Goal: Transaction & Acquisition: Purchase product/service

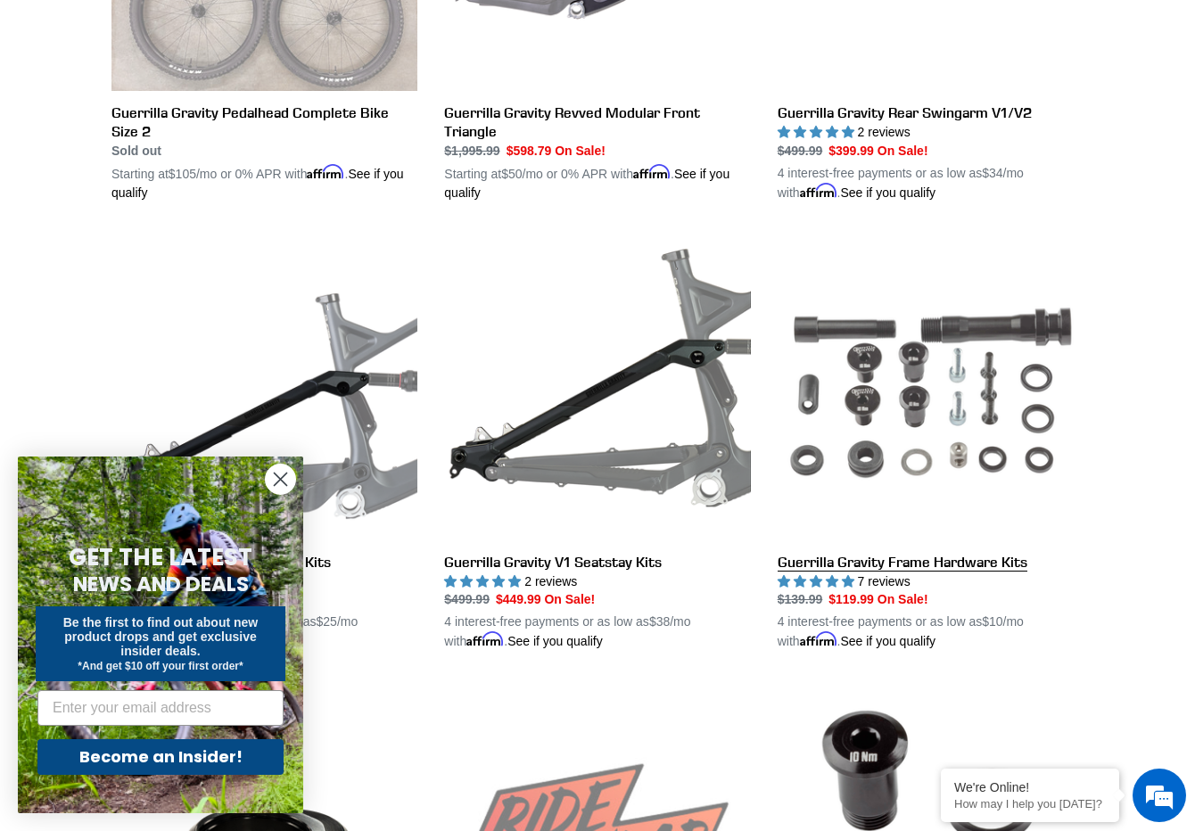
scroll to position [747, 0]
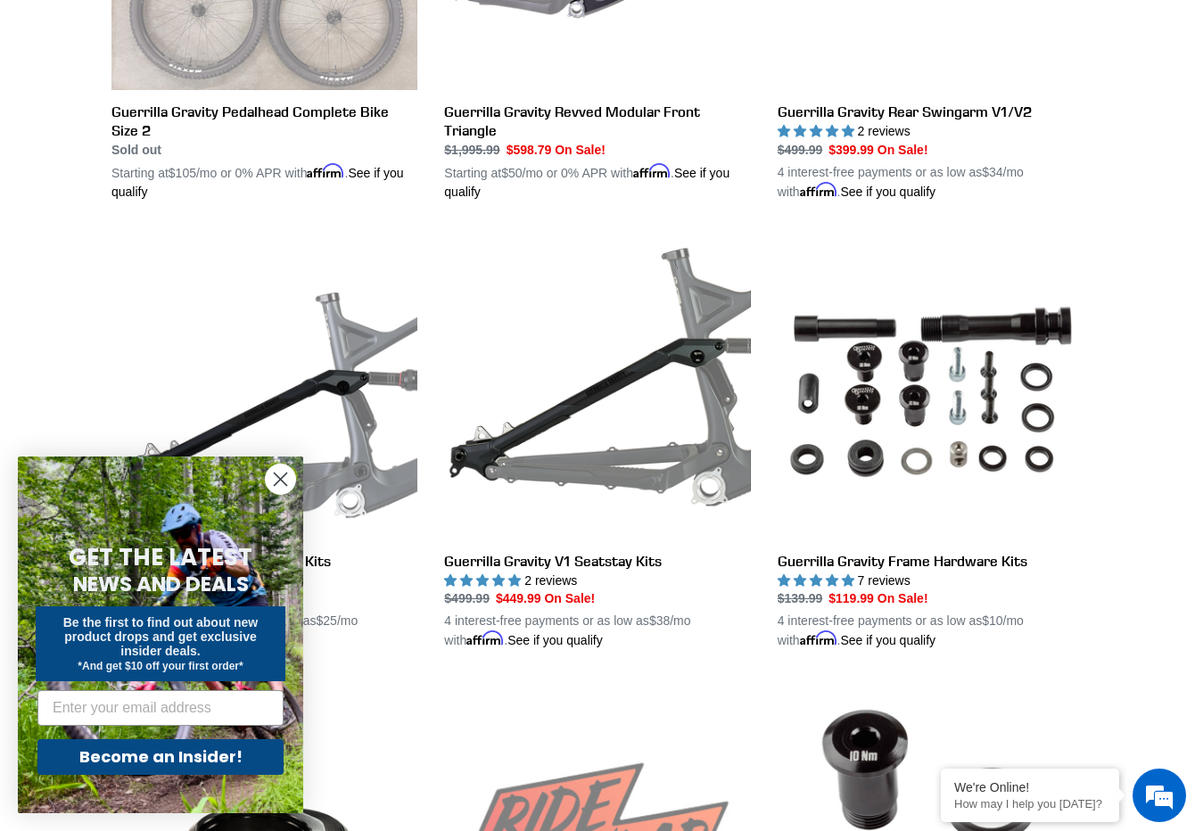
click at [273, 476] on circle "Close dialog" at bounding box center [280, 479] width 29 height 29
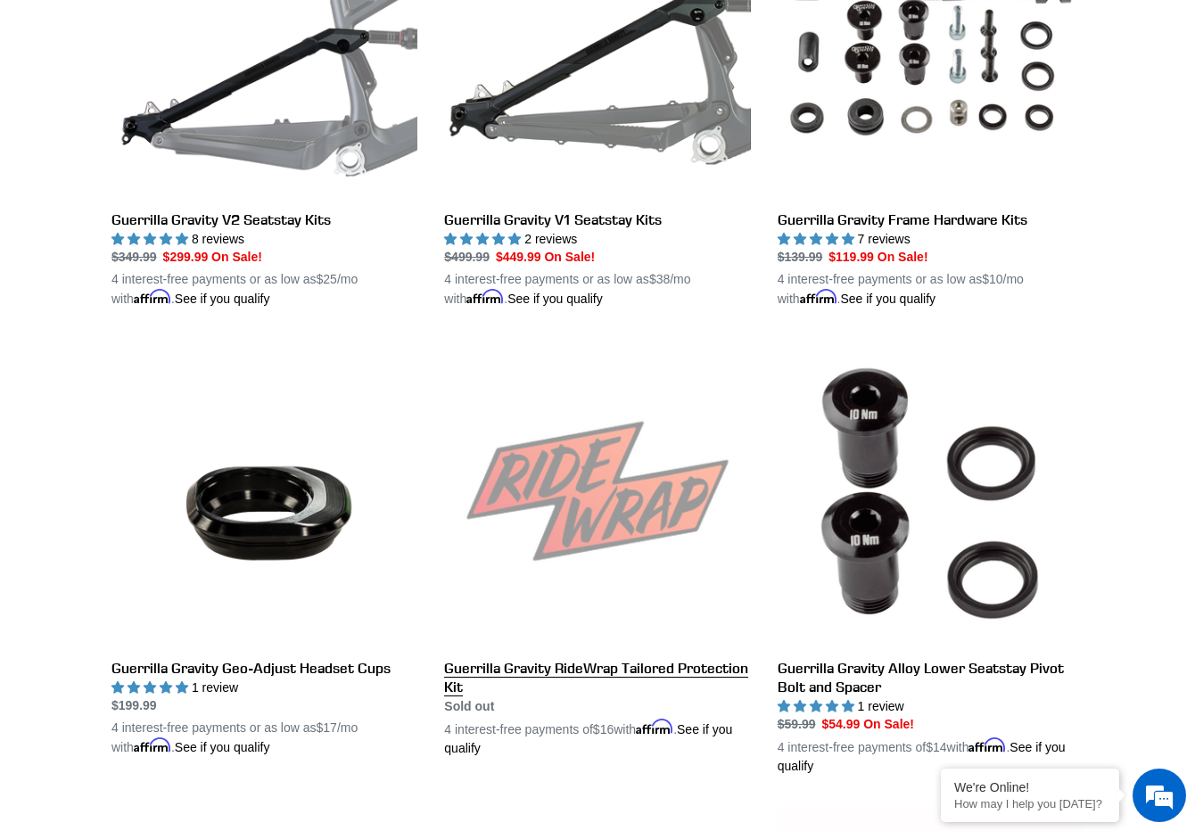
scroll to position [1057, 0]
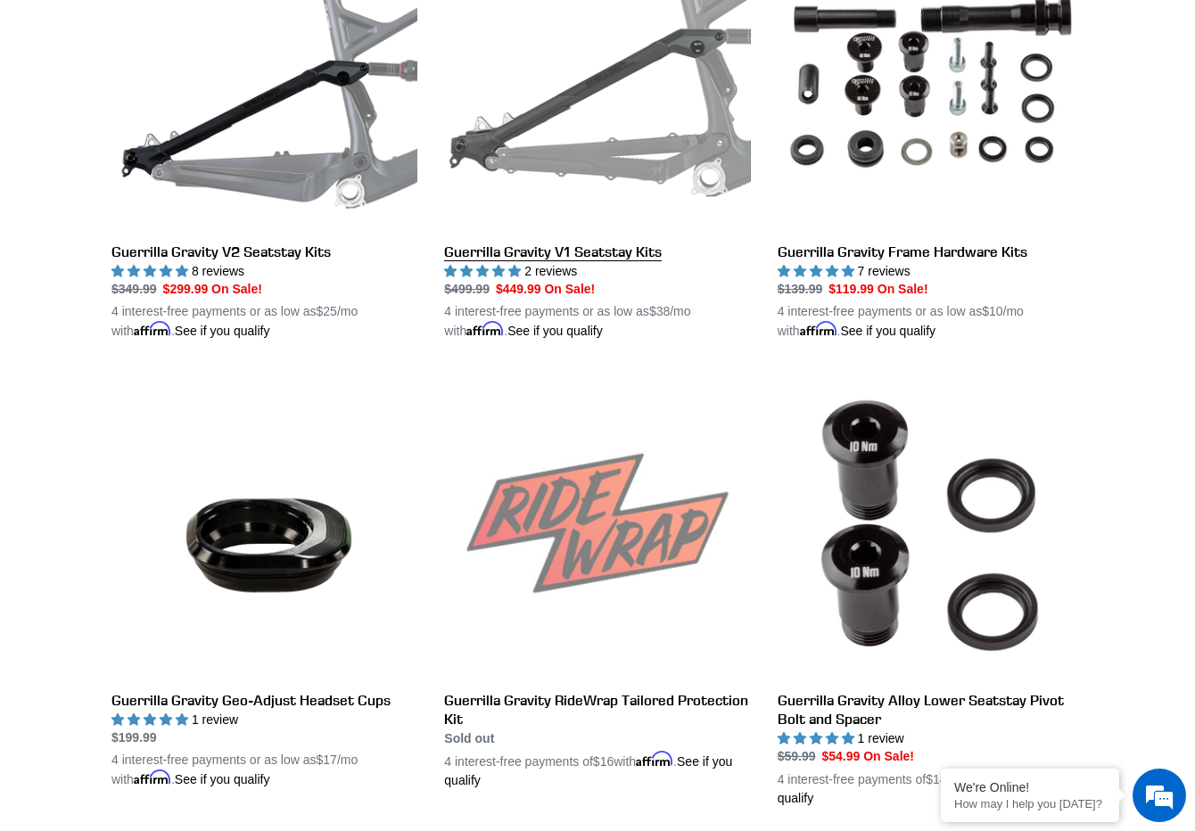
click at [638, 159] on link "Guerrilla Gravity V1 Seatstay Kits" at bounding box center [597, 131] width 306 height 417
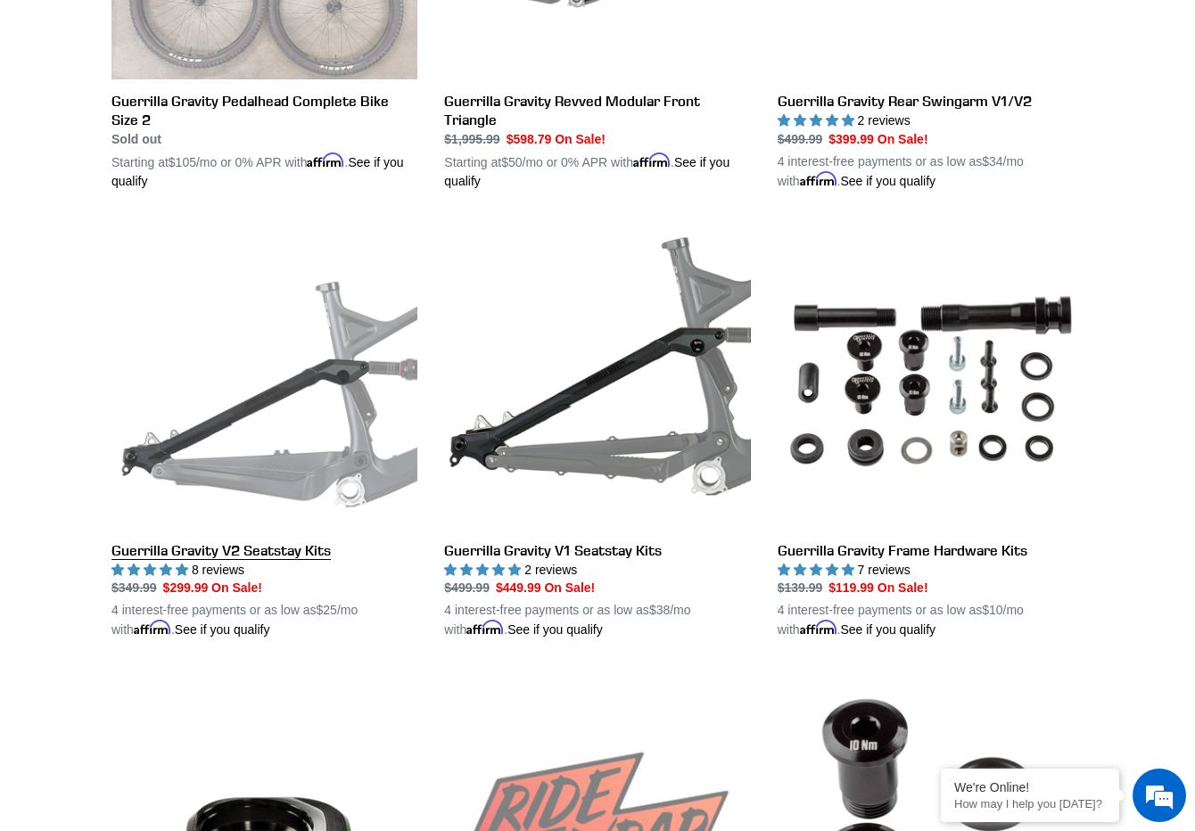
scroll to position [243, 0]
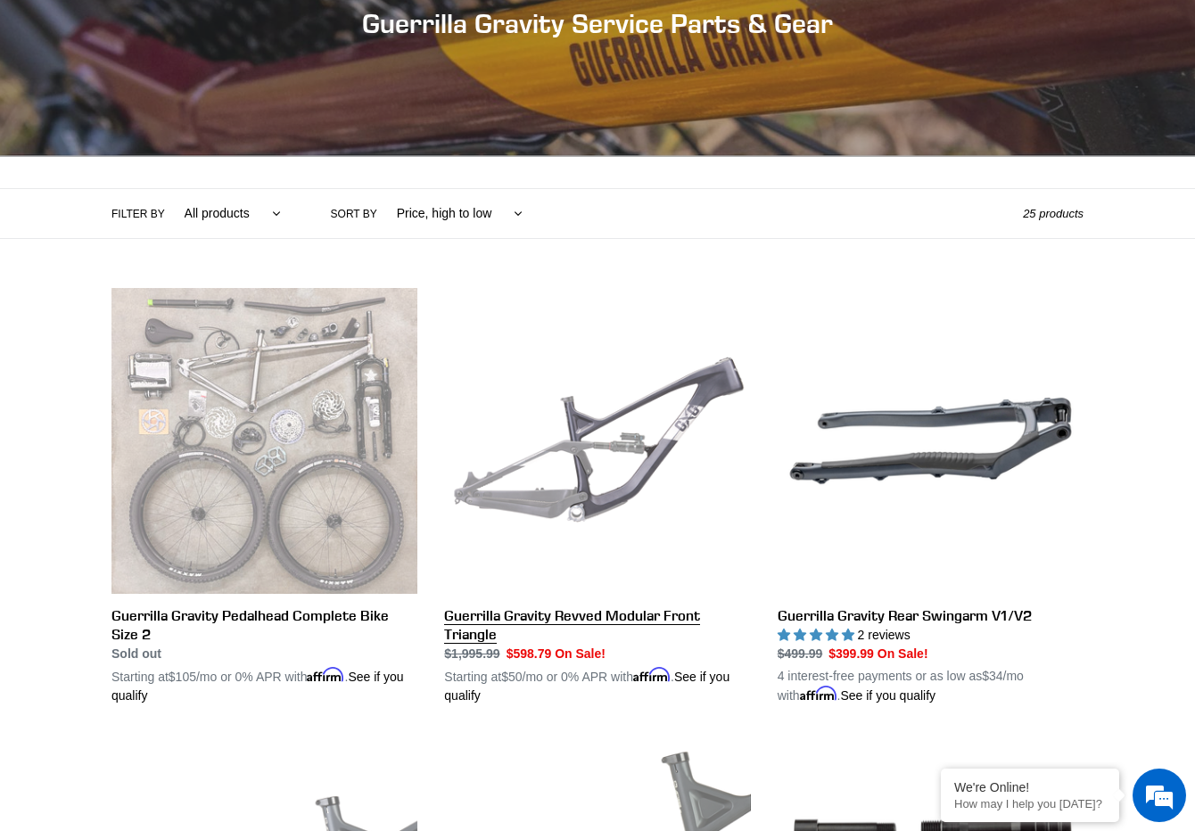
click at [631, 458] on link "Guerrilla Gravity Revved Modular Front Triangle" at bounding box center [597, 496] width 306 height 417
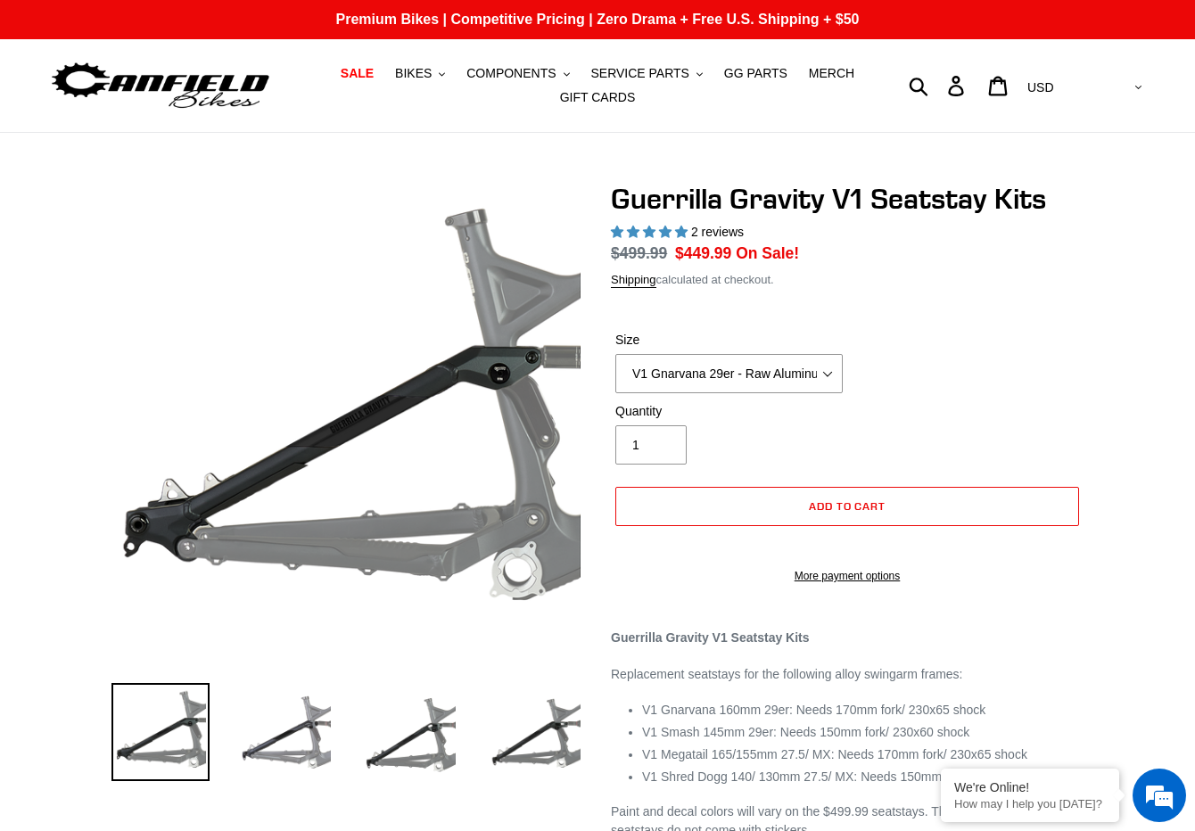
select select "highest-rating"
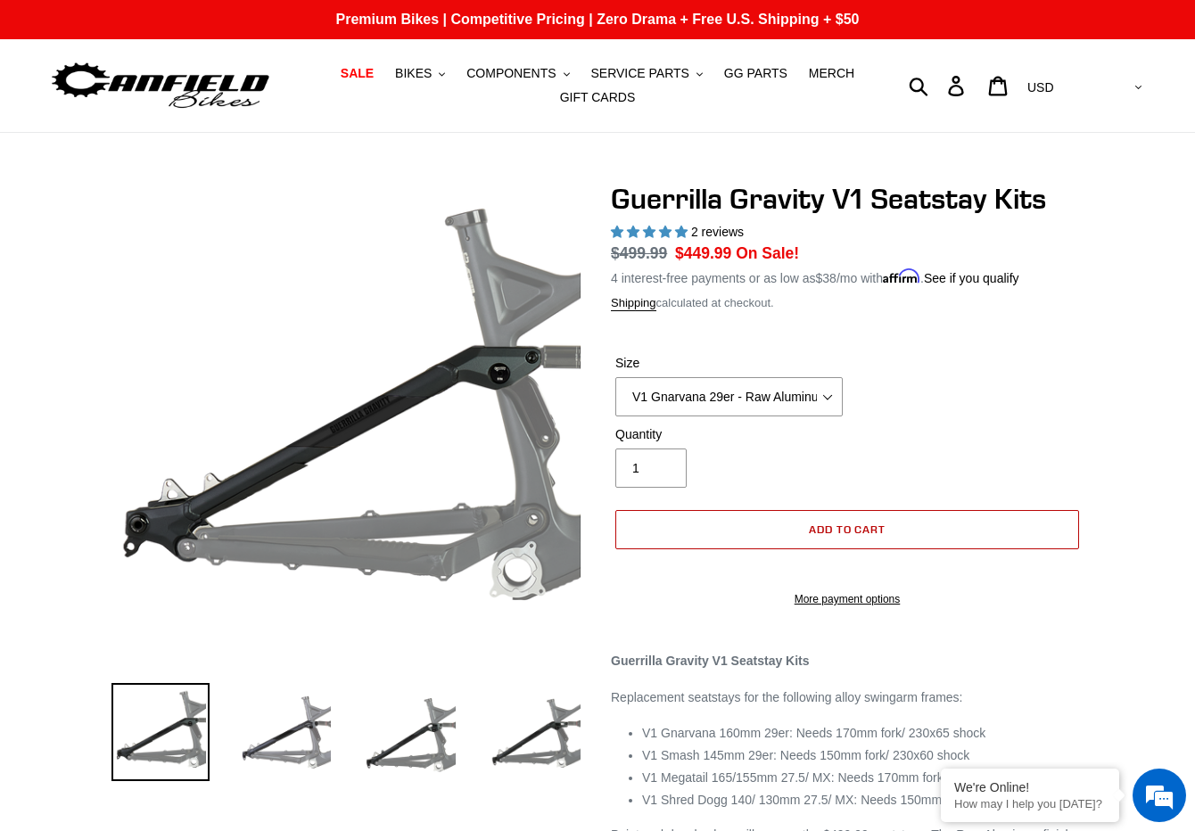
click at [687, 517] on button "Add to cart" at bounding box center [847, 529] width 464 height 39
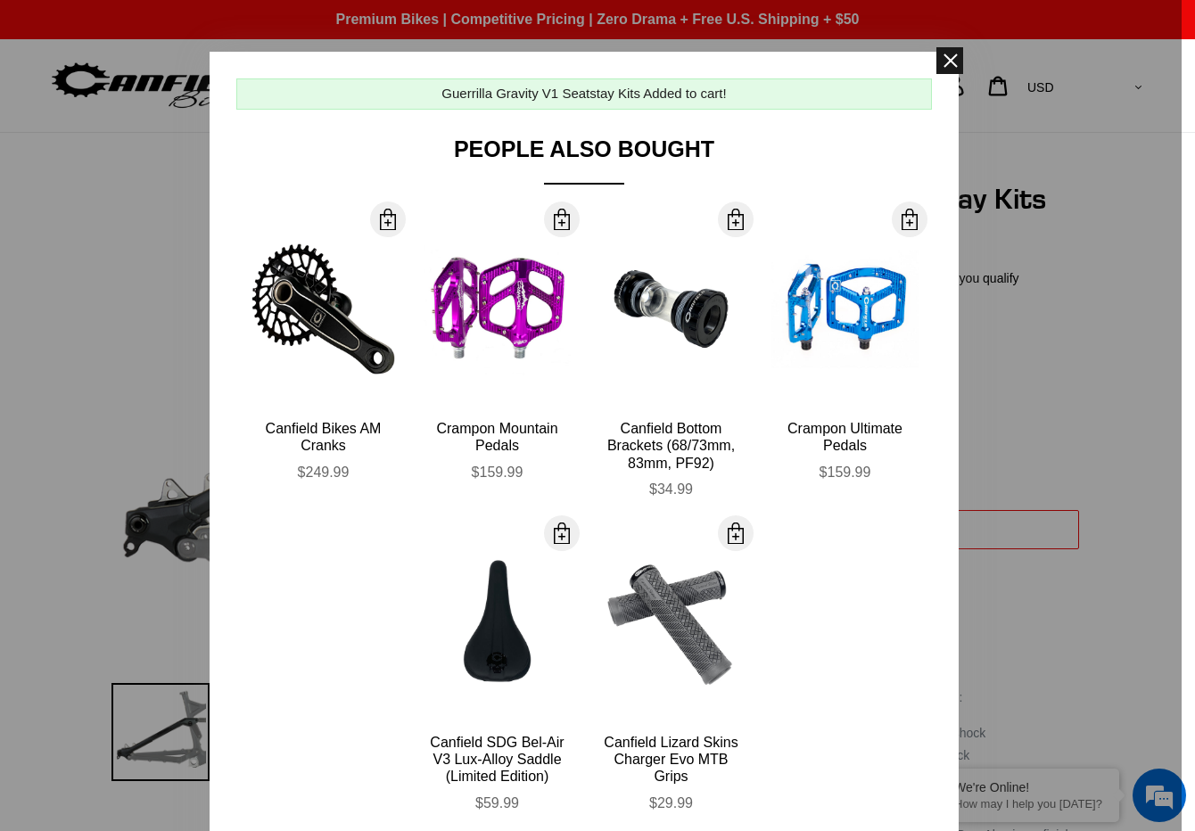
click at [943, 63] on span at bounding box center [949, 60] width 27 height 27
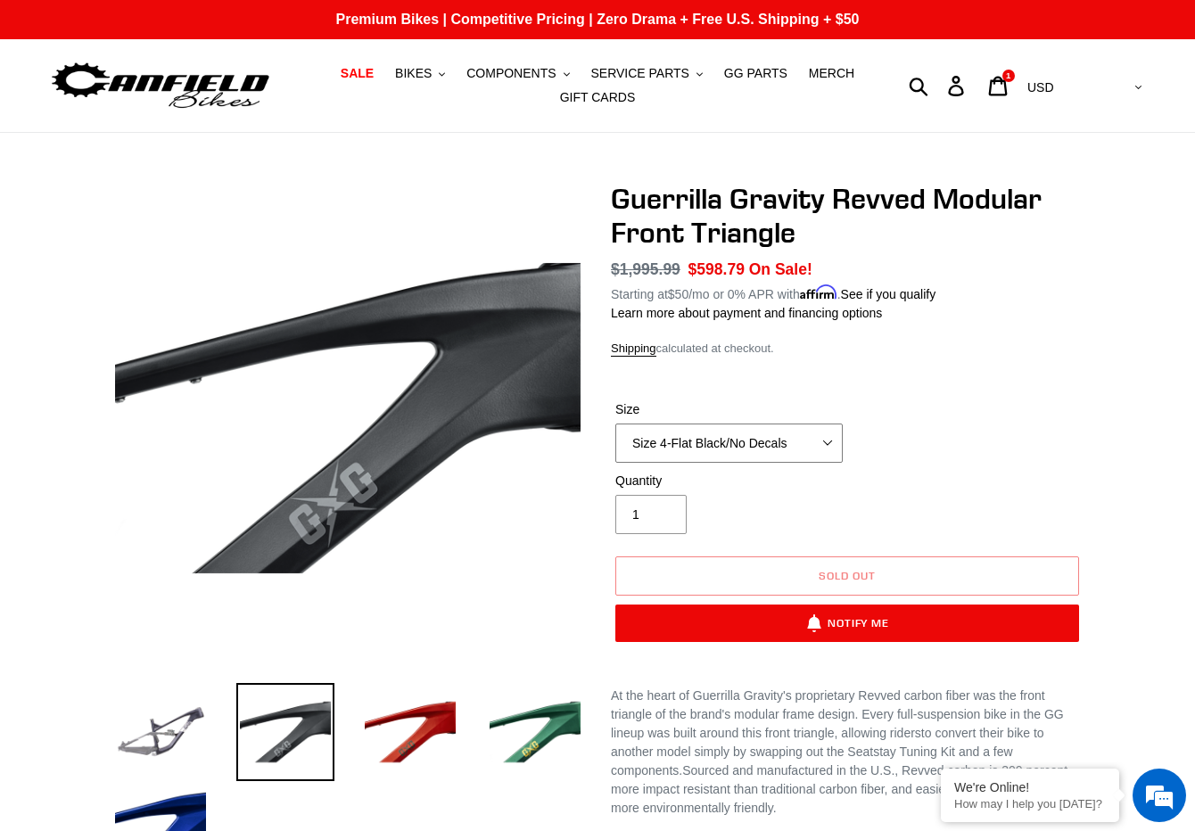
select select "Size 3-Gray/No Decals"
